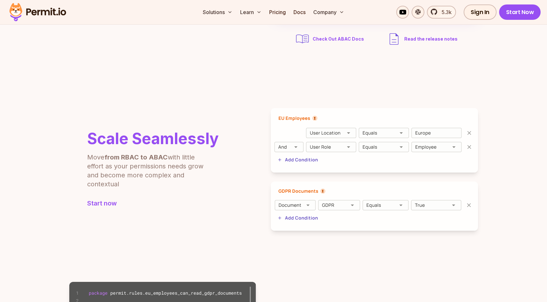
scroll to position [164, 0]
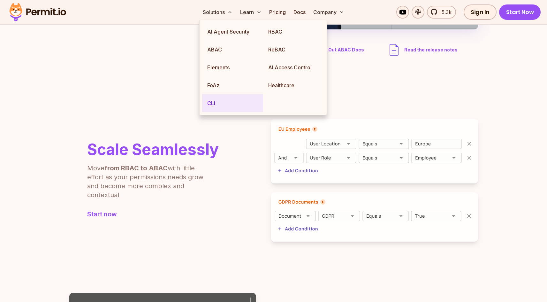
click at [211, 100] on link "CLI" at bounding box center [232, 103] width 61 height 18
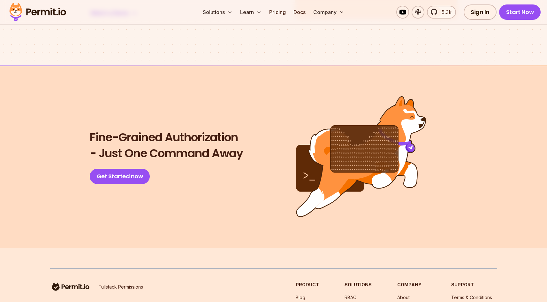
scroll to position [1348, 0]
click at [136, 172] on link "Get Started now" at bounding box center [120, 175] width 60 height 15
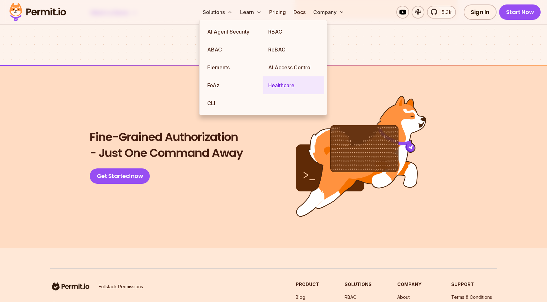
click at [275, 84] on link "Healthcare" at bounding box center [293, 85] width 61 height 18
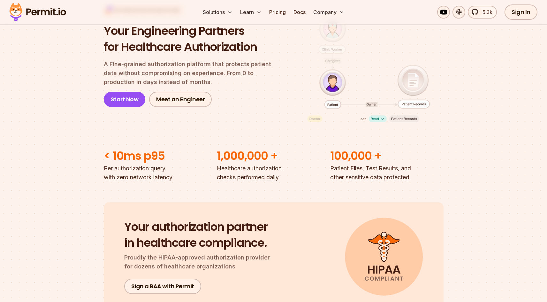
scroll to position [75, 0]
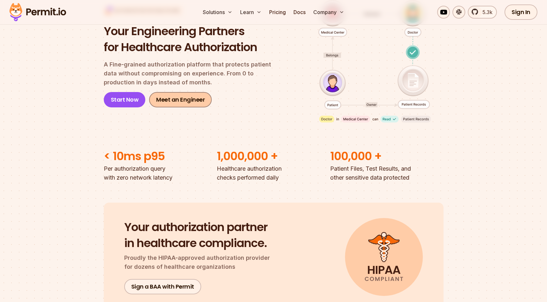
click at [184, 107] on link "Meet an Engineer" at bounding box center [180, 99] width 63 height 15
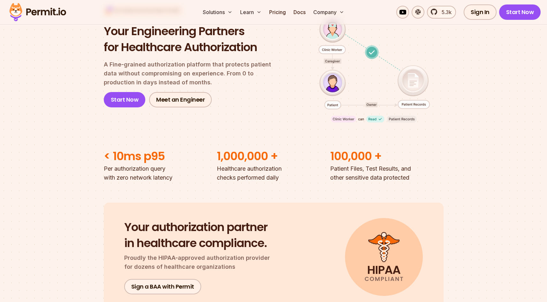
scroll to position [232, 0]
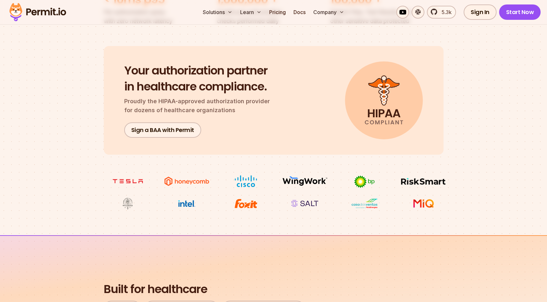
click at [300, 209] on img at bounding box center [305, 203] width 48 height 12
click at [304, 207] on img at bounding box center [305, 203] width 48 height 12
click at [308, 204] on img at bounding box center [305, 203] width 48 height 12
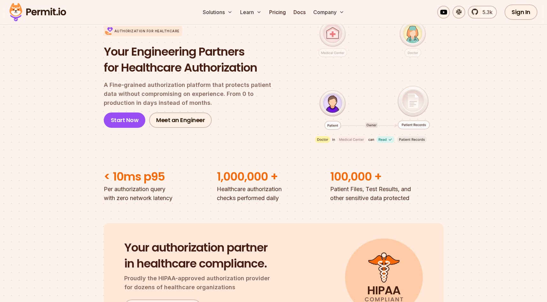
scroll to position [54, 0]
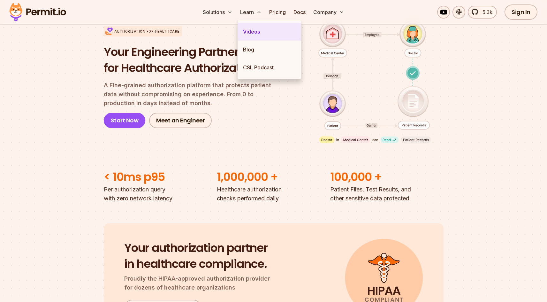
click at [254, 37] on link "Videos" at bounding box center [269, 32] width 63 height 18
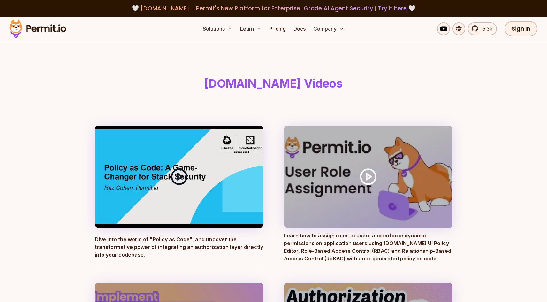
click at [184, 172] on icon at bounding box center [179, 177] width 18 height 18
